Goal: Task Accomplishment & Management: Use online tool/utility

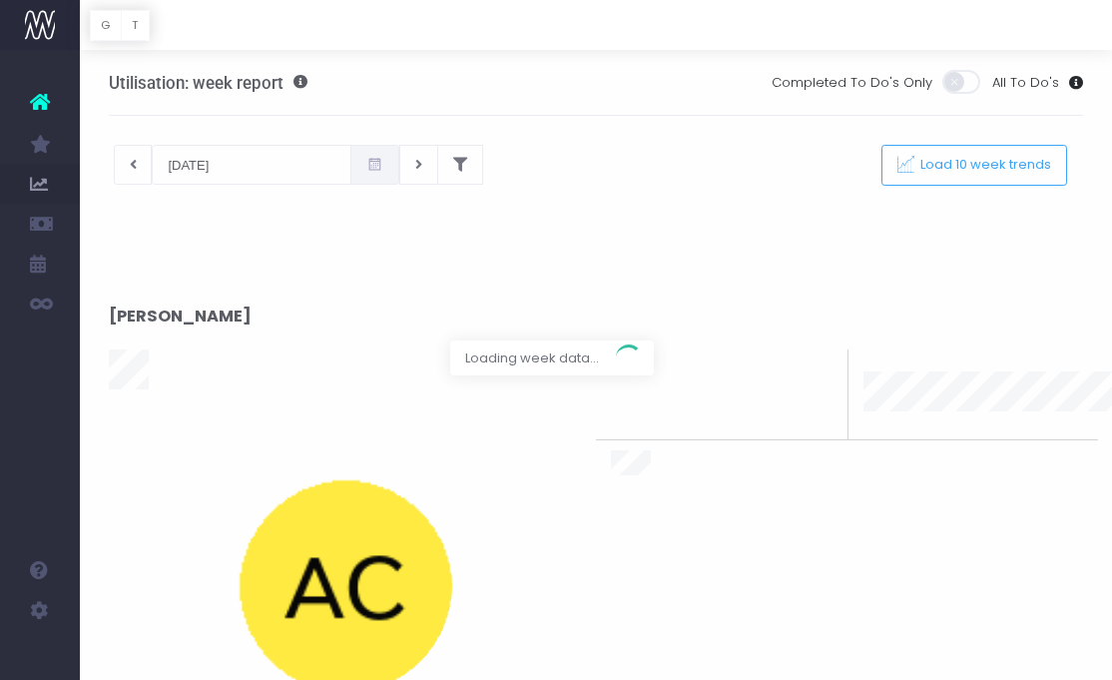
click at [1111, 679] on html "Oh my... this is bad. [PERSON_NAME] wasn't able to load this page. Please conta…" at bounding box center [556, 340] width 1112 height 680
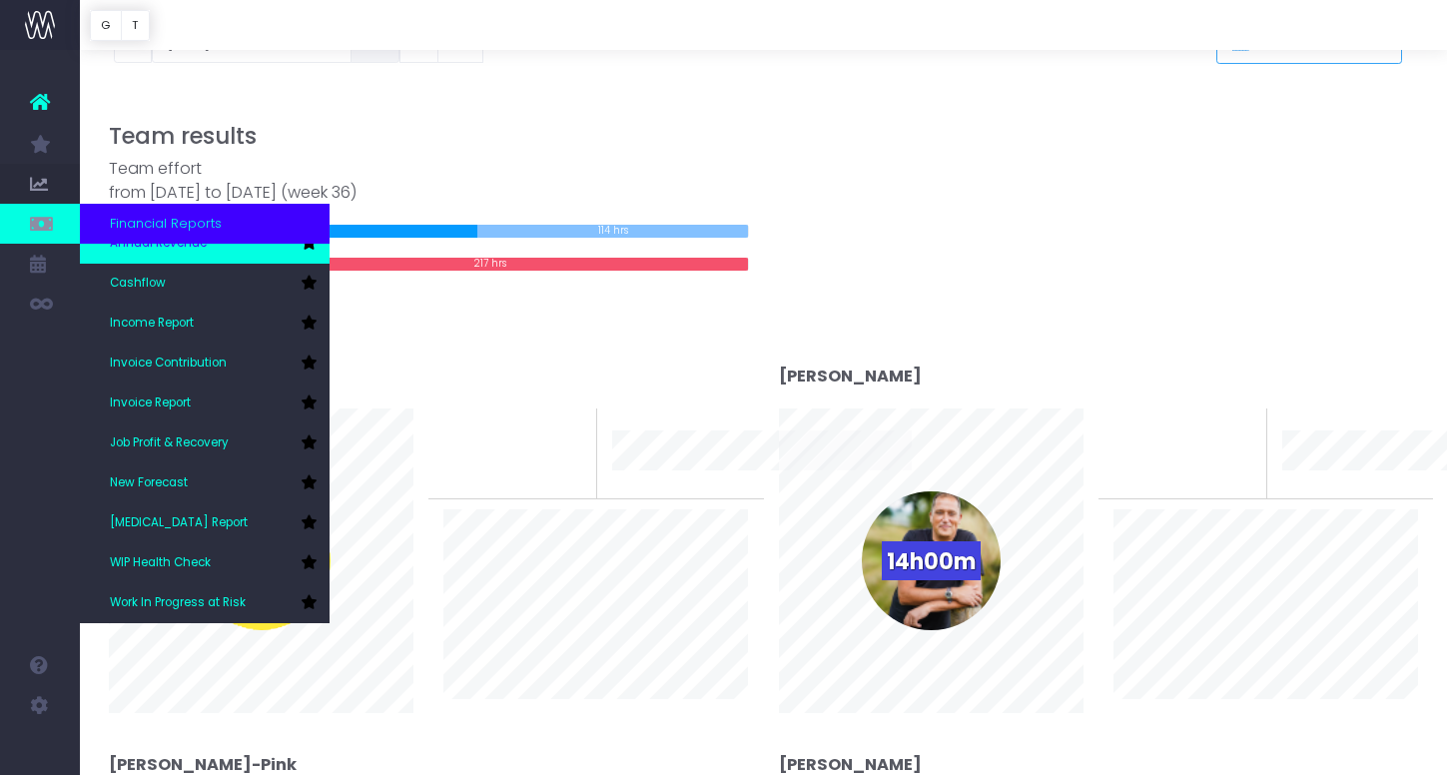
scroll to position [147, 0]
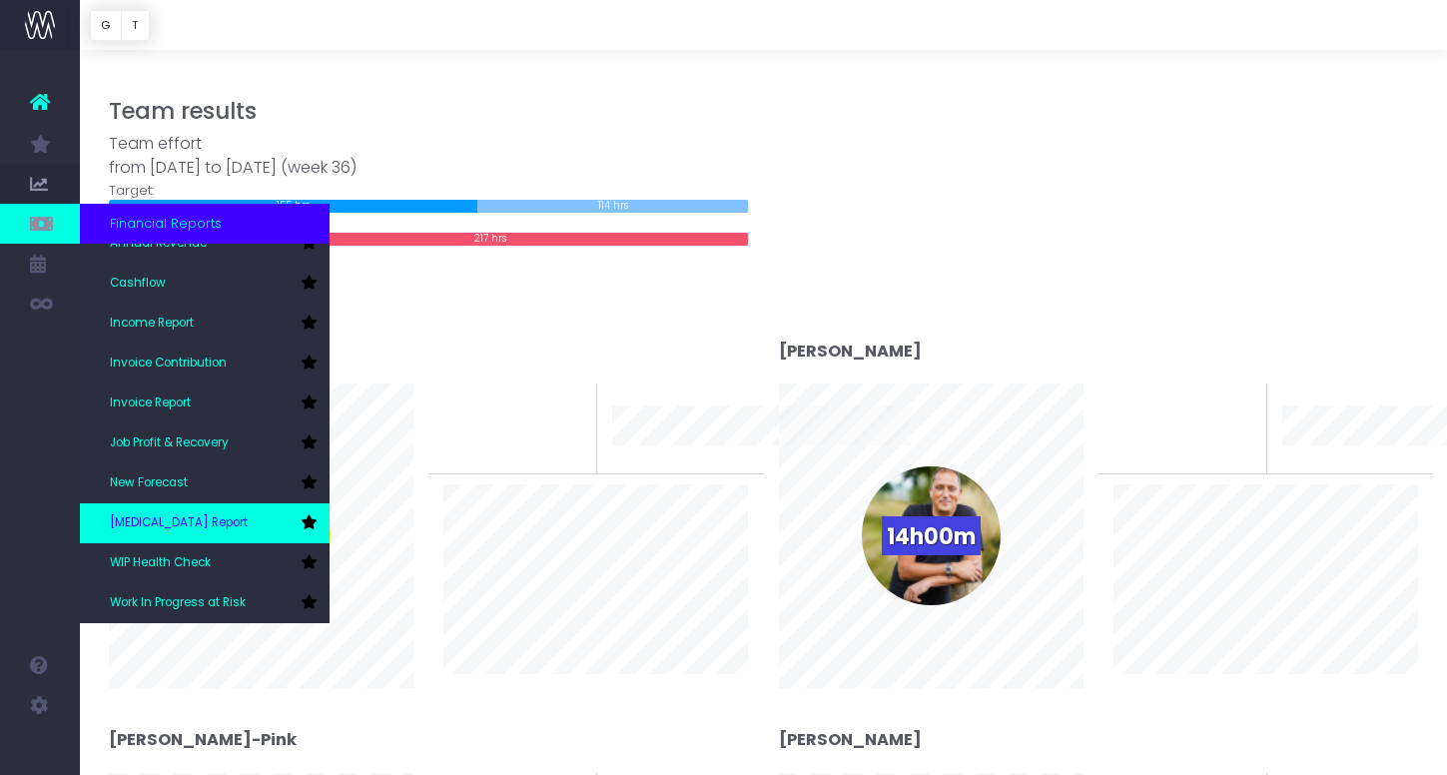
click at [229, 522] on link "[MEDICAL_DATA] Report" at bounding box center [205, 523] width 250 height 40
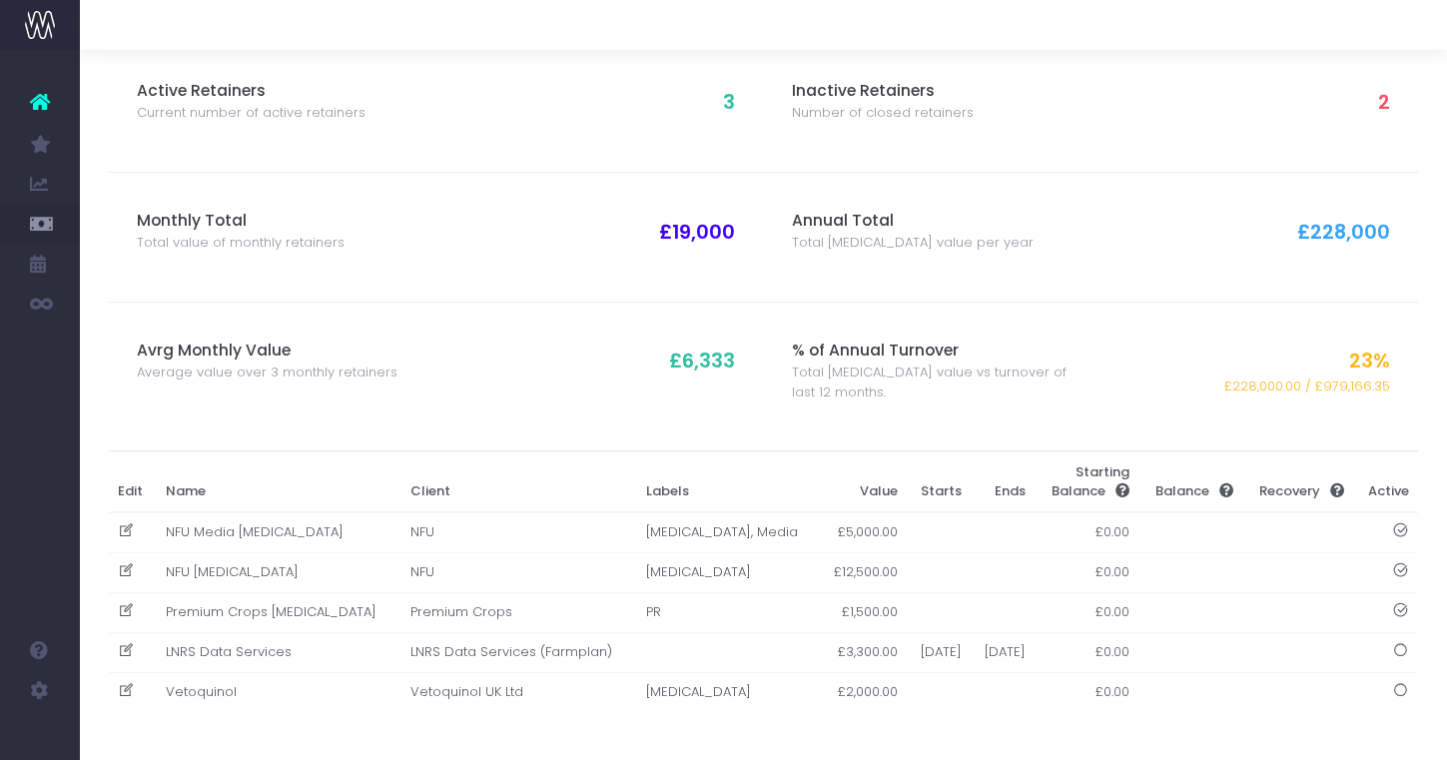
scroll to position [98, 0]
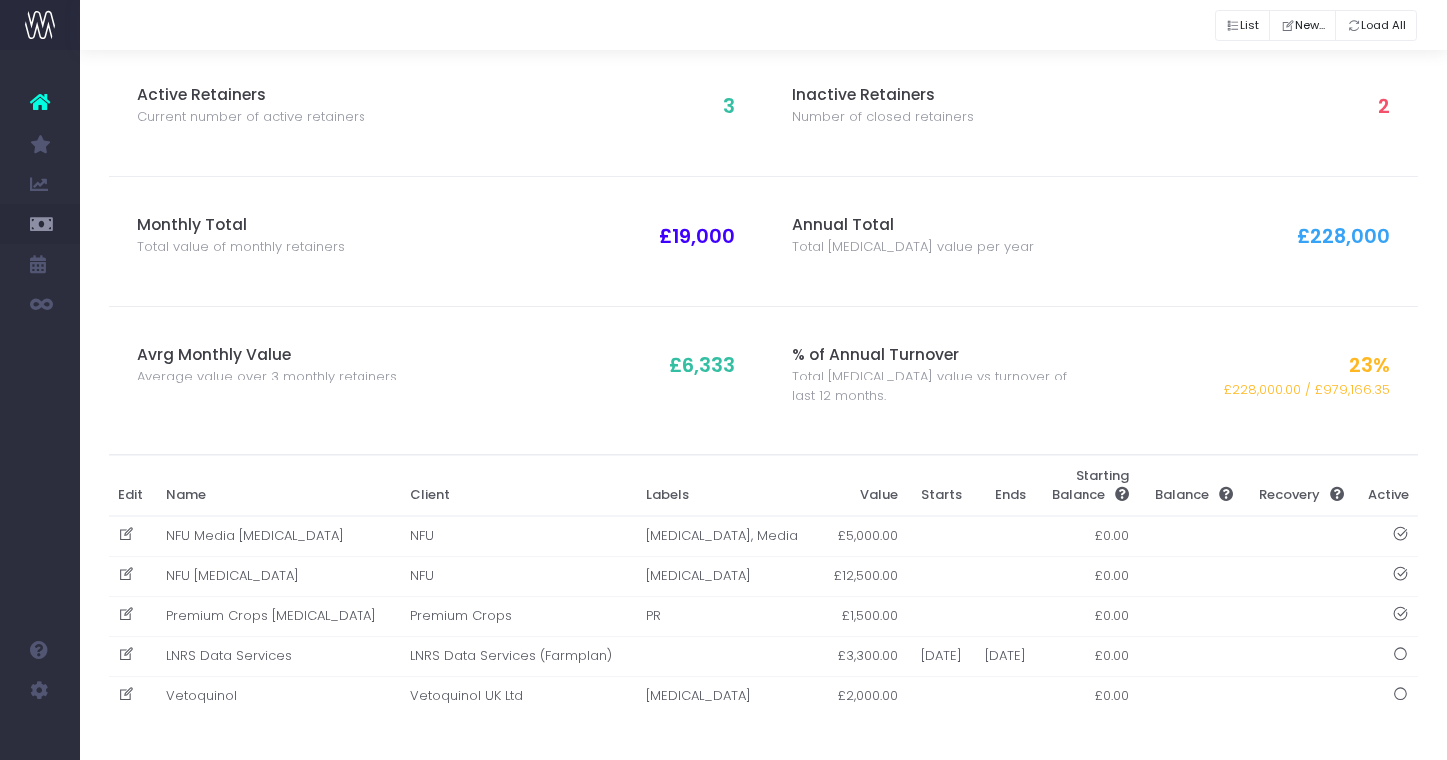
click at [226, 567] on td "NFU Retainer" at bounding box center [278, 576] width 245 height 40
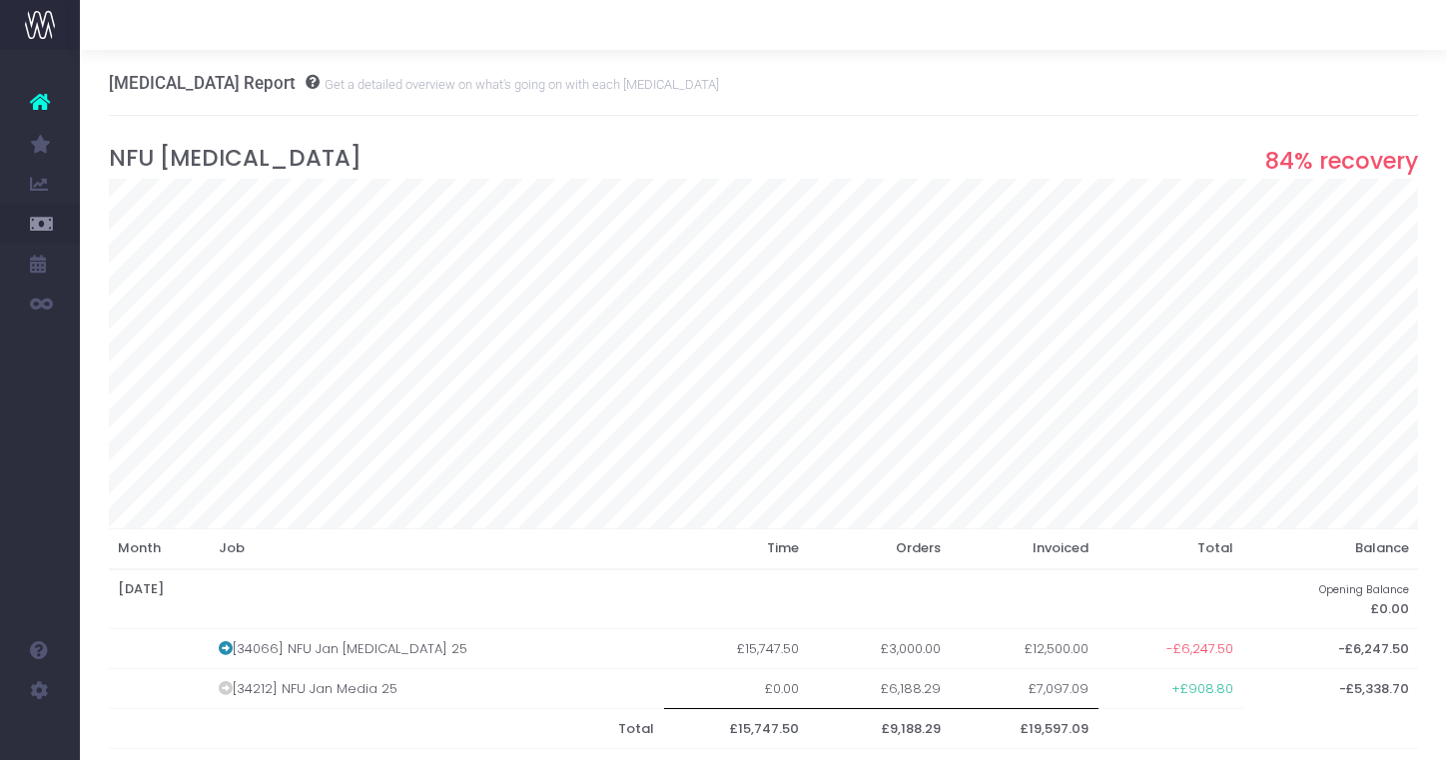
scroll to position [0, 0]
click at [1161, 84] on button "Export Summary" at bounding box center [1208, 82] width 128 height 31
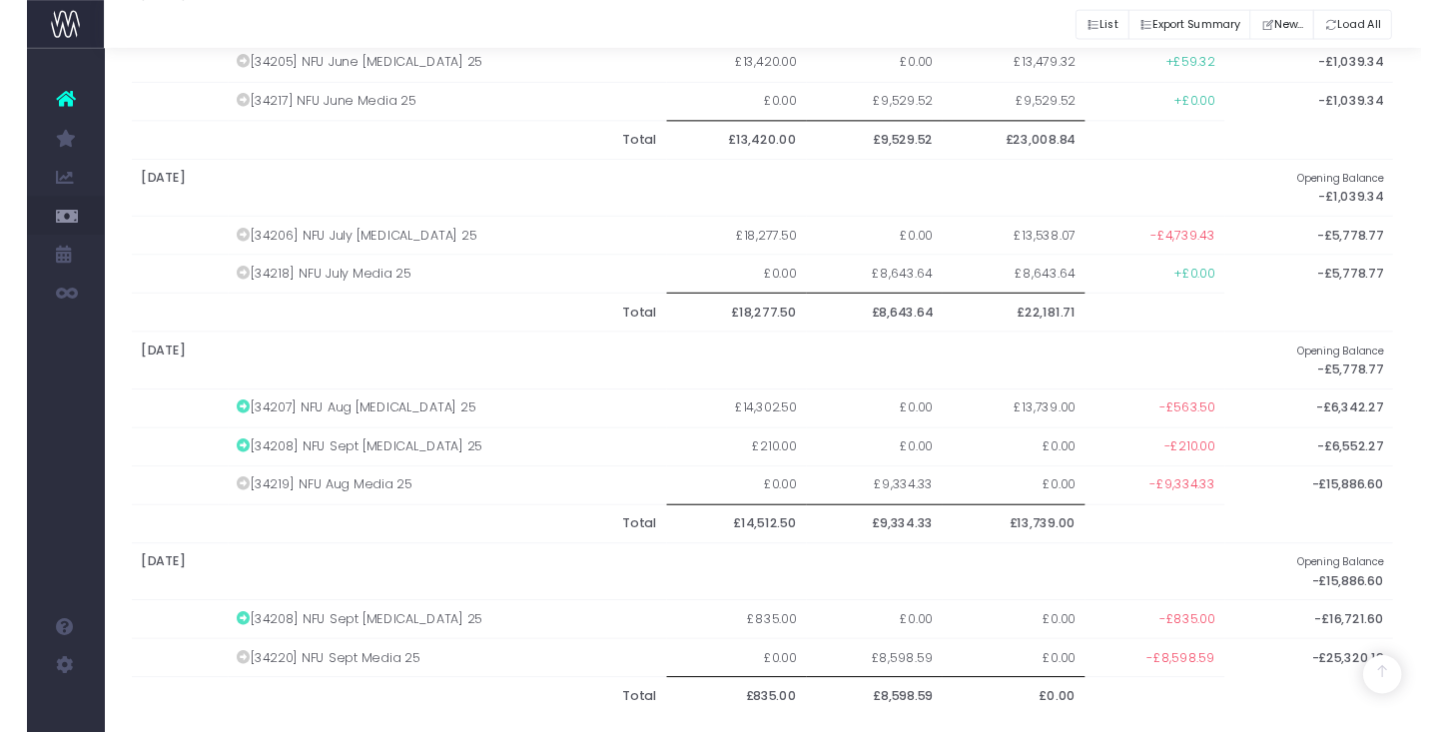
scroll to position [1518, 0]
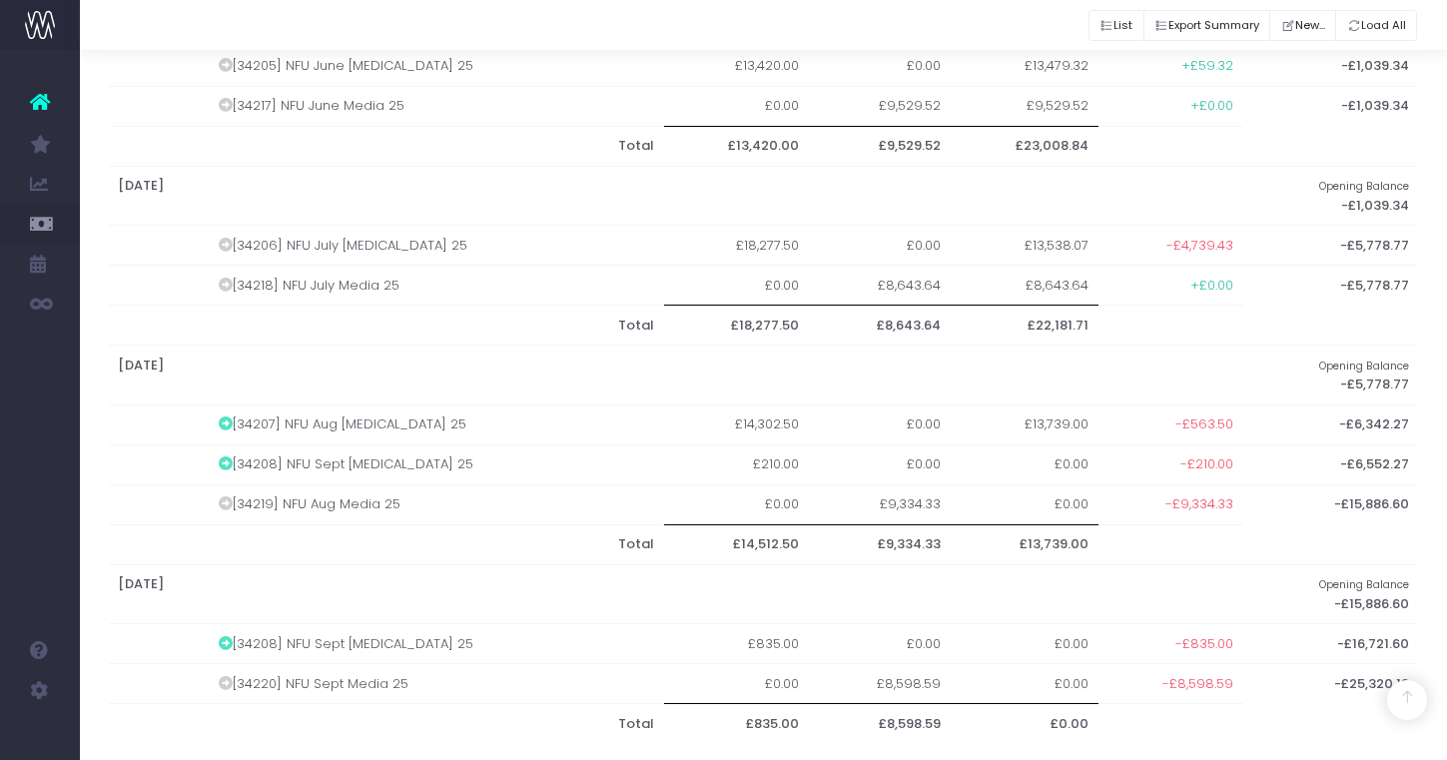
click at [293, 625] on td "[34208] NFU Sept [MEDICAL_DATA] 25" at bounding box center [436, 644] width 455 height 40
click at [294, 444] on td "[34208] NFU Sept [MEDICAL_DATA] 25" at bounding box center [436, 464] width 455 height 40
click at [196, 358] on th "August 2025" at bounding box center [676, 375] width 1134 height 60
click at [293, 412] on td "[34207] NFU Aug Retainer 25" at bounding box center [436, 424] width 455 height 40
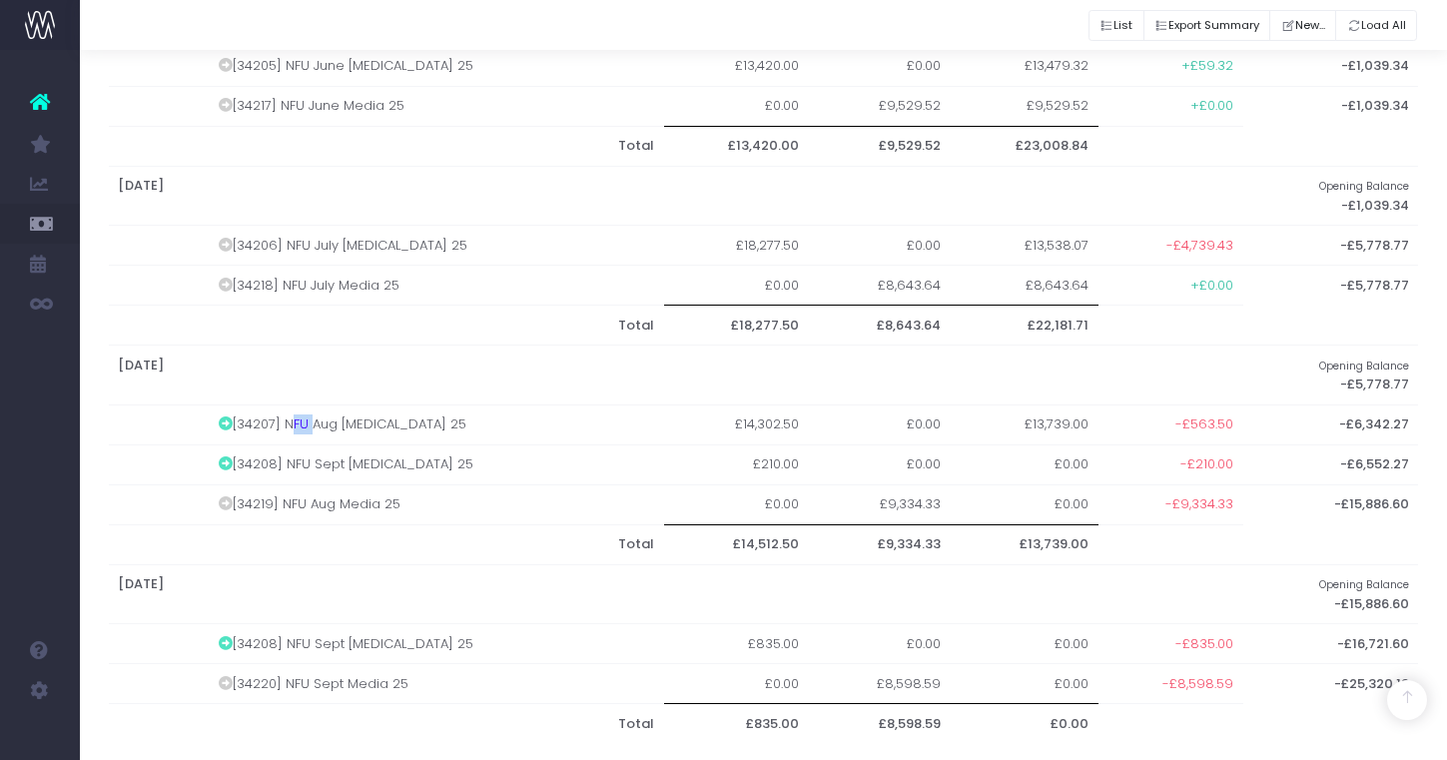
click at [233, 456] on icon at bounding box center [226, 463] width 14 height 14
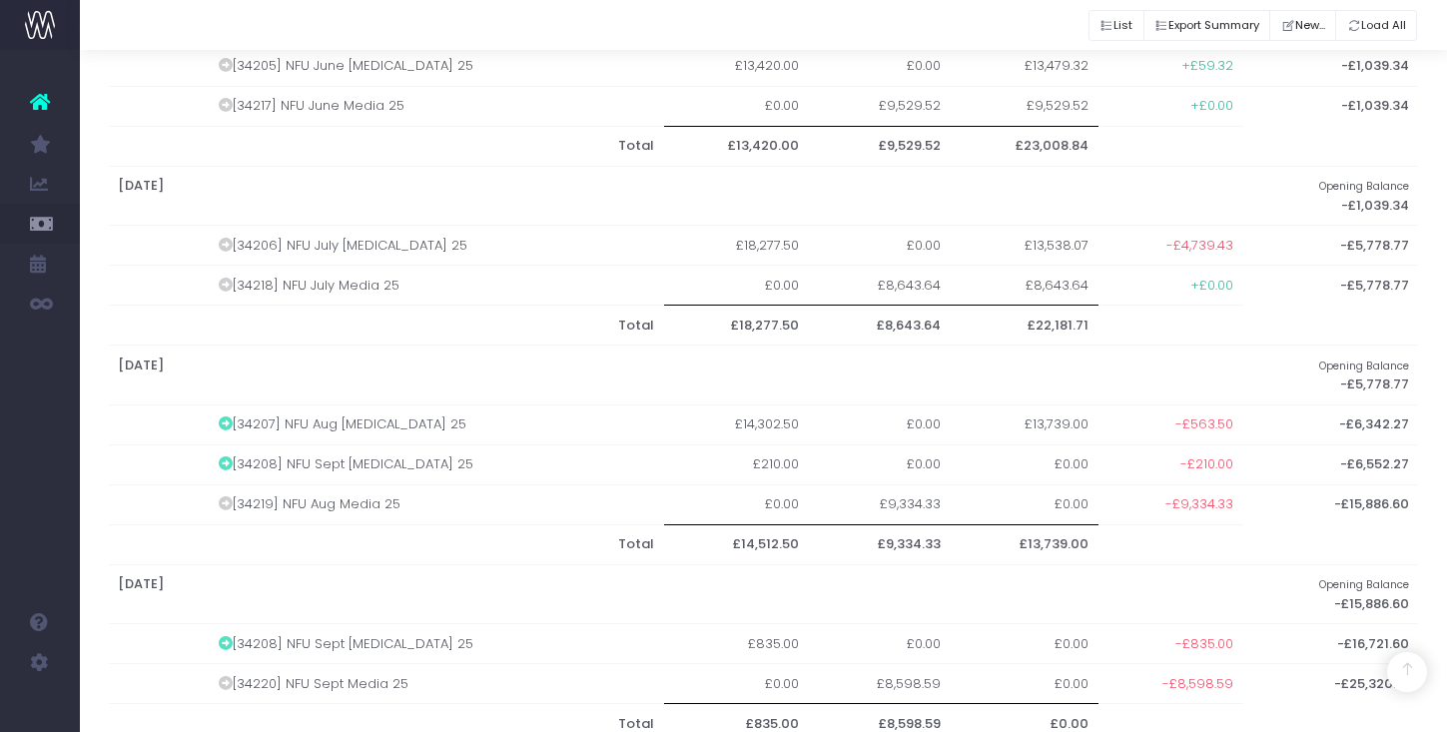
click at [241, 489] on td "[34219] NFU Aug Media 25" at bounding box center [436, 504] width 455 height 40
click at [232, 496] on icon at bounding box center [226, 503] width 14 height 14
